Goal: Find specific page/section: Find specific page/section

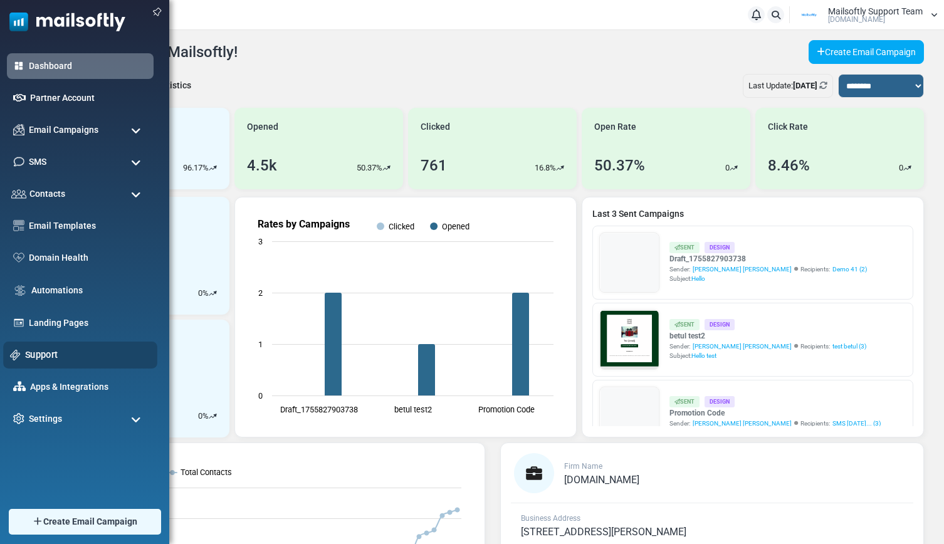
click at [50, 359] on link "Support" at bounding box center [87, 355] width 125 height 14
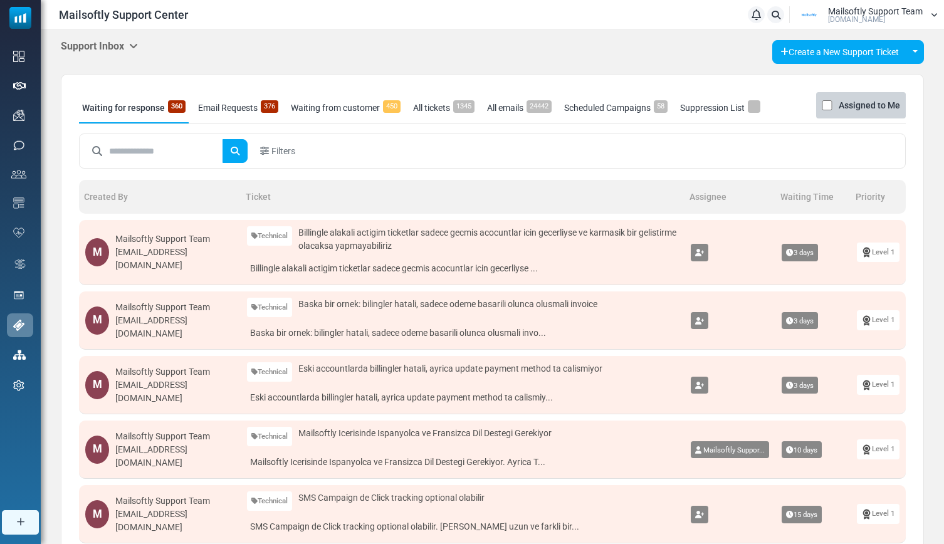
click at [234, 111] on link "Email Requests 376" at bounding box center [238, 107] width 86 height 31
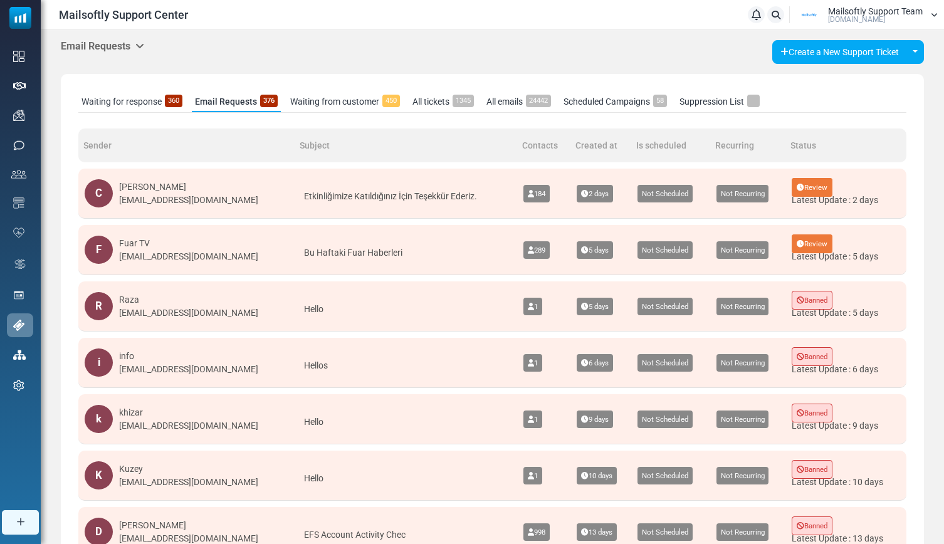
click at [144, 48] on icon at bounding box center [139, 46] width 9 height 10
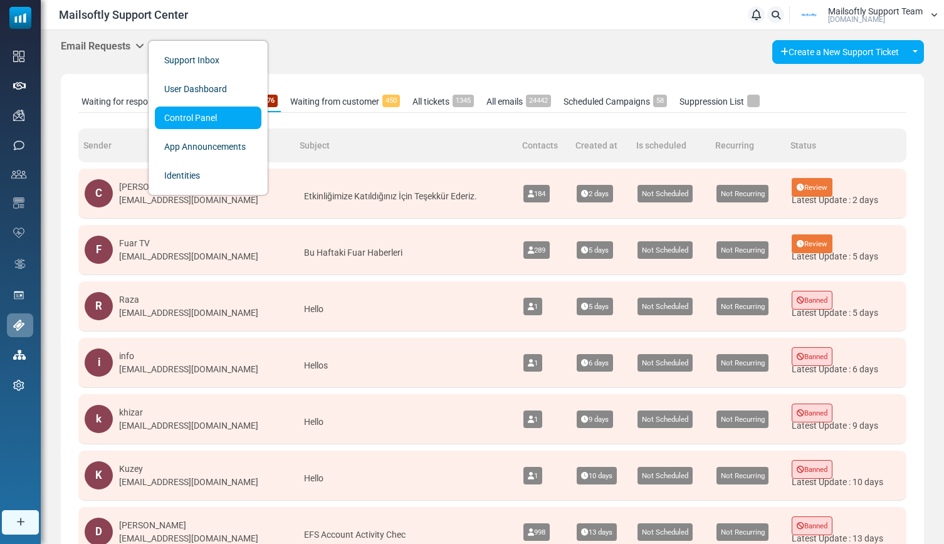
click at [172, 111] on link "Control Panel" at bounding box center [208, 118] width 107 height 23
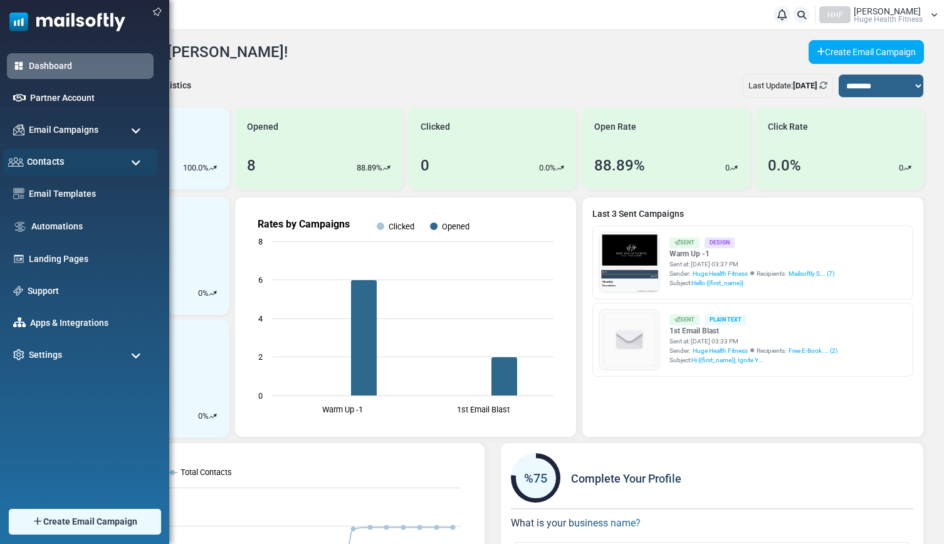
click at [48, 160] on span "Contacts" at bounding box center [46, 162] width 38 height 14
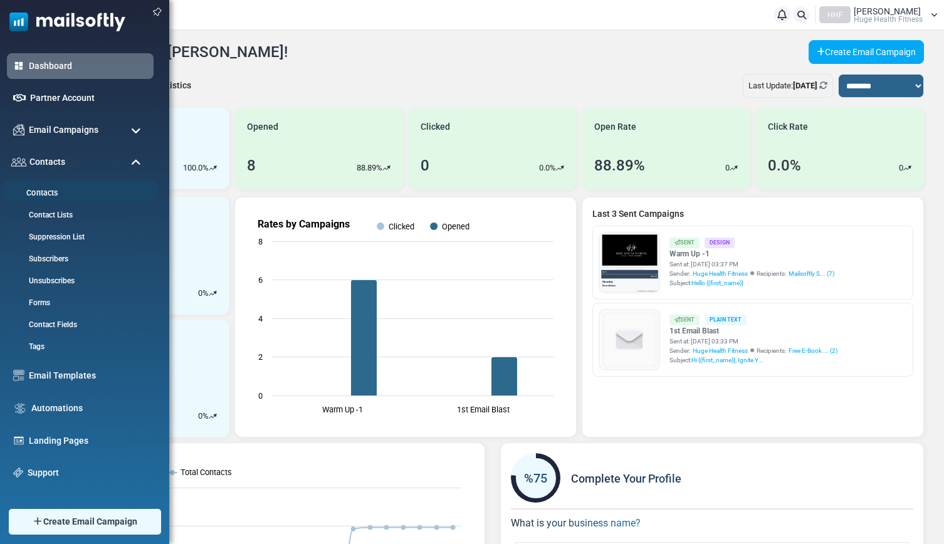
click at [52, 195] on link "Contacts" at bounding box center [78, 193] width 150 height 12
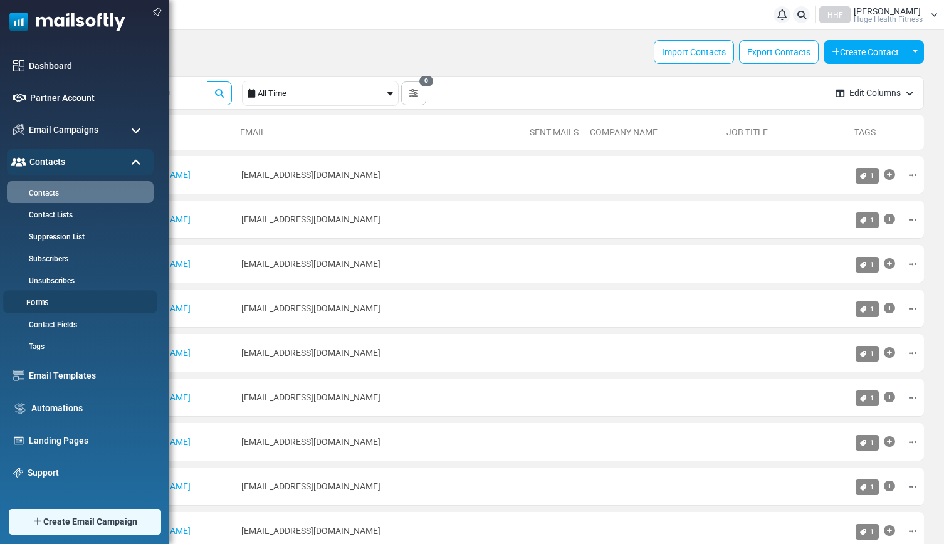
click at [39, 300] on link "Forms" at bounding box center [78, 303] width 150 height 12
